Goal: Obtain resource: Download file/media

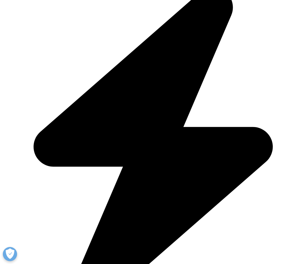
scroll to position [139, 0]
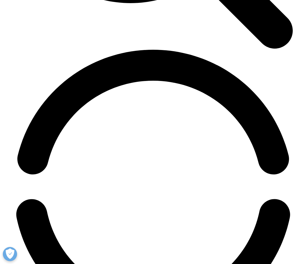
scroll to position [1112, 0]
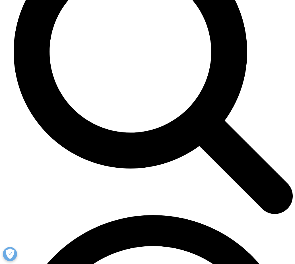
scroll to position [966, 0]
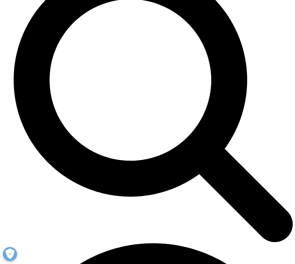
scroll to position [937, 0]
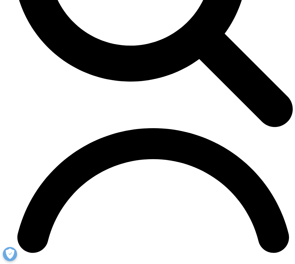
scroll to position [1057, 0]
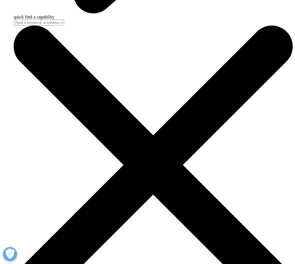
scroll to position [589, 0]
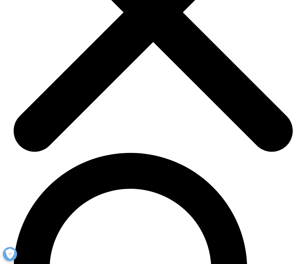
scroll to position [757, 0]
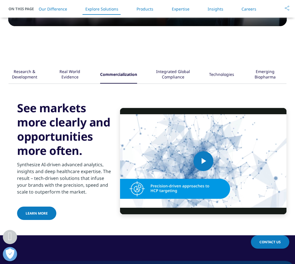
scroll to position [657, 0]
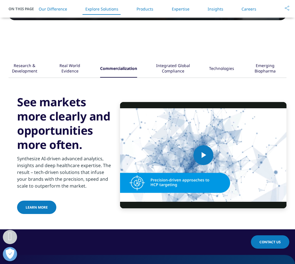
click at [41, 204] on link "Learn More" at bounding box center [36, 207] width 39 height 13
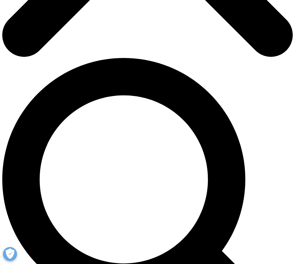
scroll to position [155, 0]
